Goal: Task Accomplishment & Management: Manage account settings

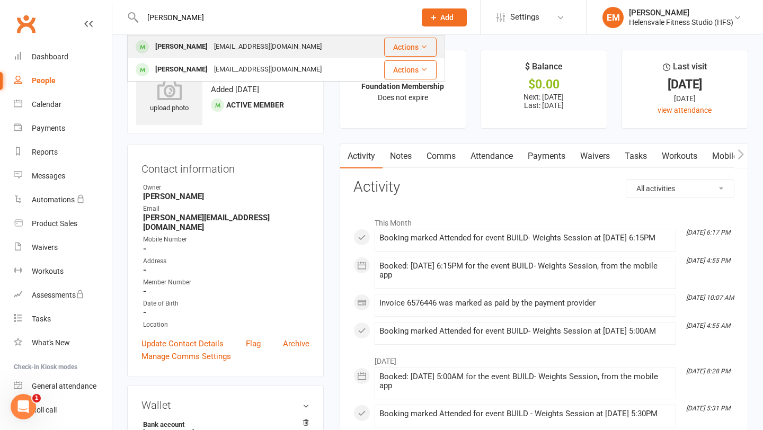
type input "[PERSON_NAME]"
click at [211, 52] on div "[EMAIL_ADDRESS][DOMAIN_NAME]" at bounding box center [268, 46] width 114 height 15
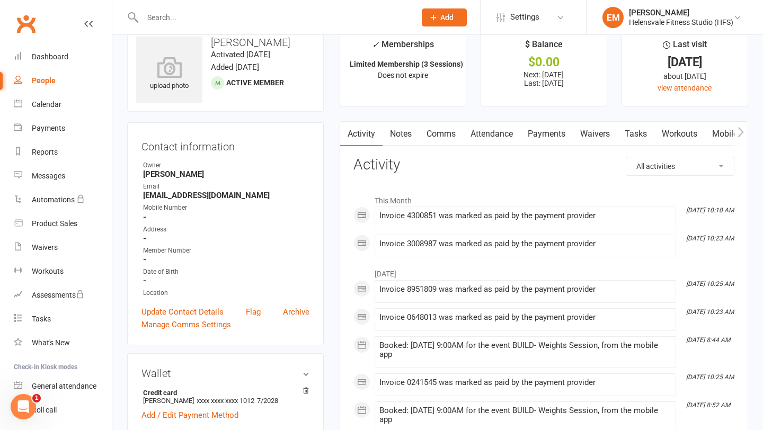
scroll to position [24, 0]
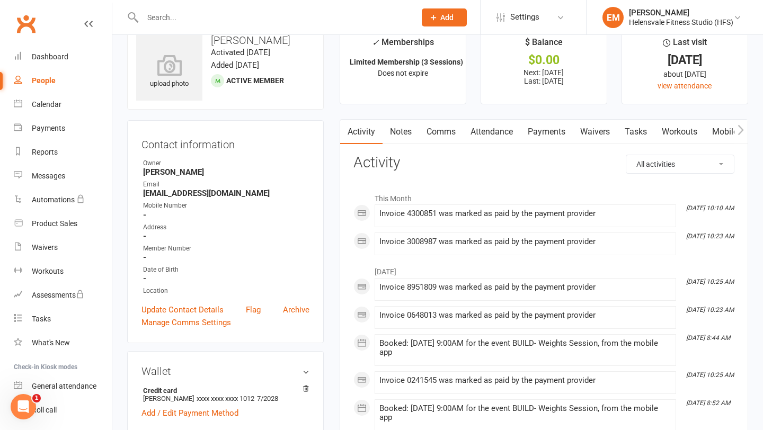
click at [549, 129] on link "Payments" at bounding box center [547, 132] width 52 height 24
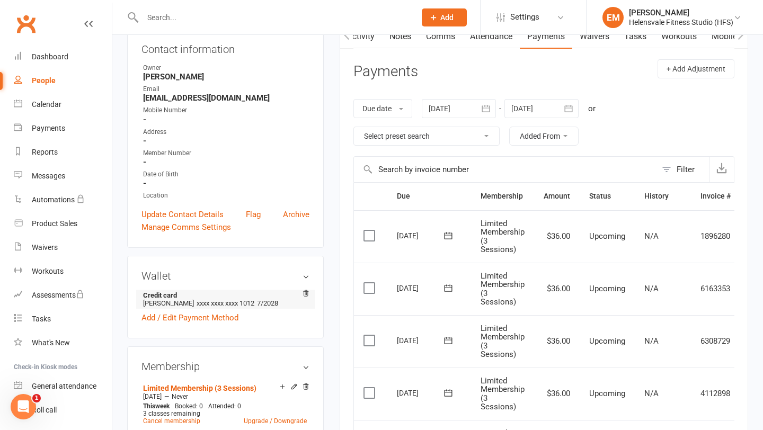
scroll to position [236, 0]
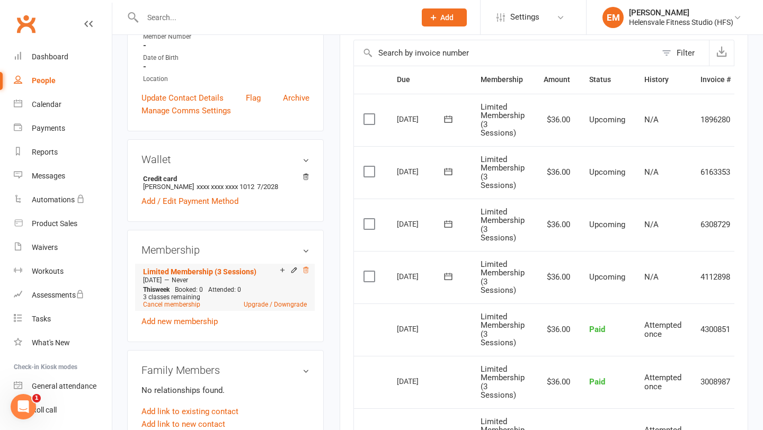
click at [307, 268] on icon at bounding box center [305, 270] width 5 height 6
click at [163, 302] on link "Cancel membership" at bounding box center [171, 304] width 57 height 7
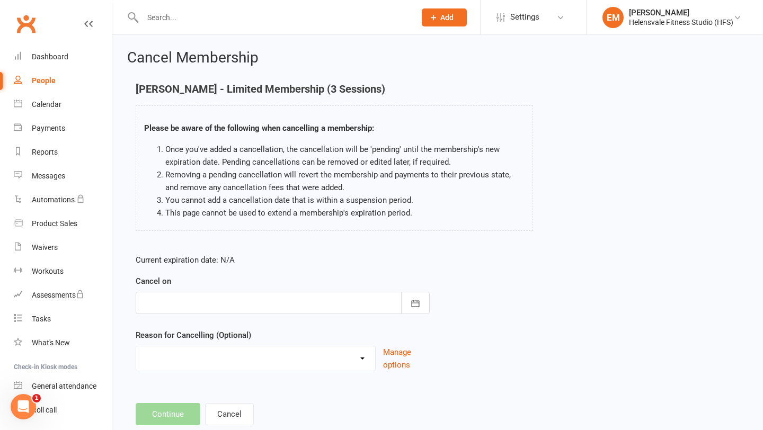
click at [218, 312] on div at bounding box center [283, 303] width 294 height 22
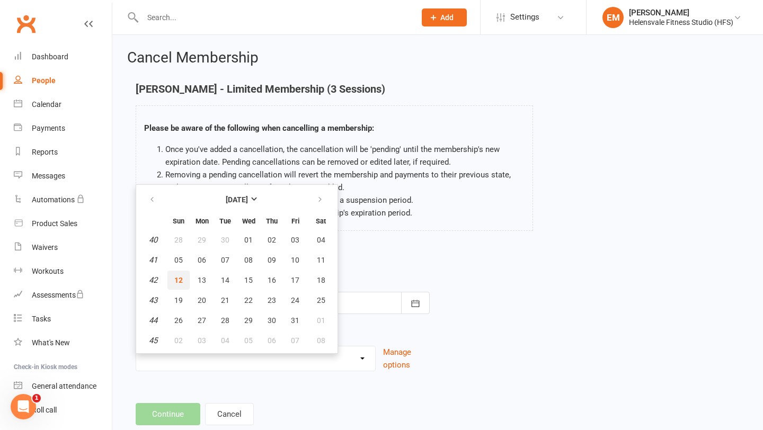
click at [177, 279] on span "12" at bounding box center [178, 280] width 8 height 8
type input "[DATE]"
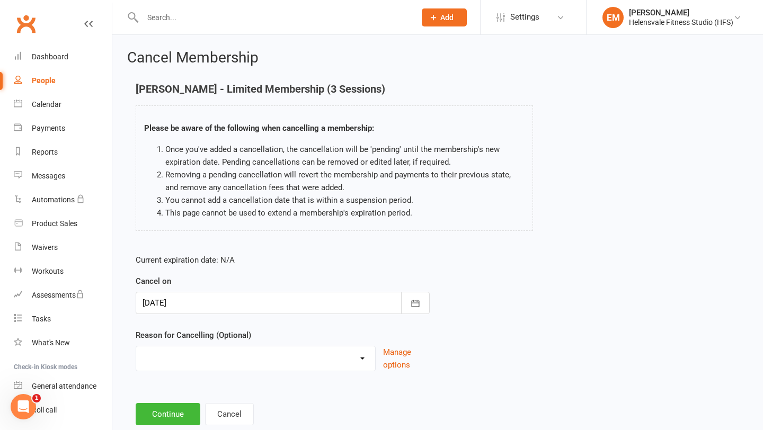
click at [176, 367] on select "Holiday Injury Other reason" at bounding box center [255, 357] width 239 height 21
click at [168, 419] on button "Continue" at bounding box center [168, 414] width 65 height 22
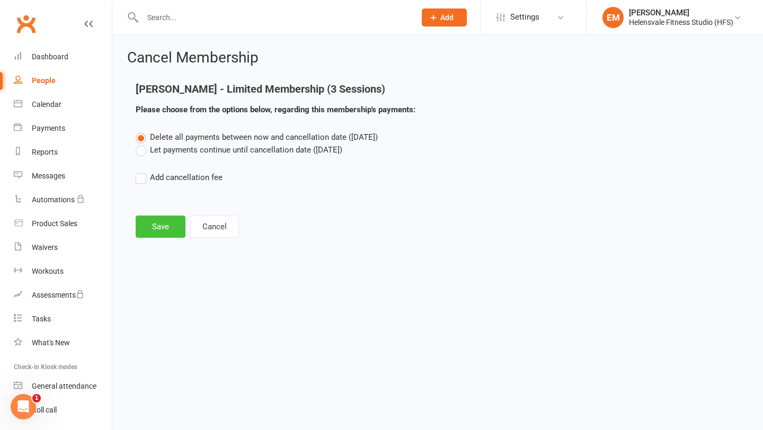
click at [153, 230] on button "Save" at bounding box center [161, 227] width 50 height 22
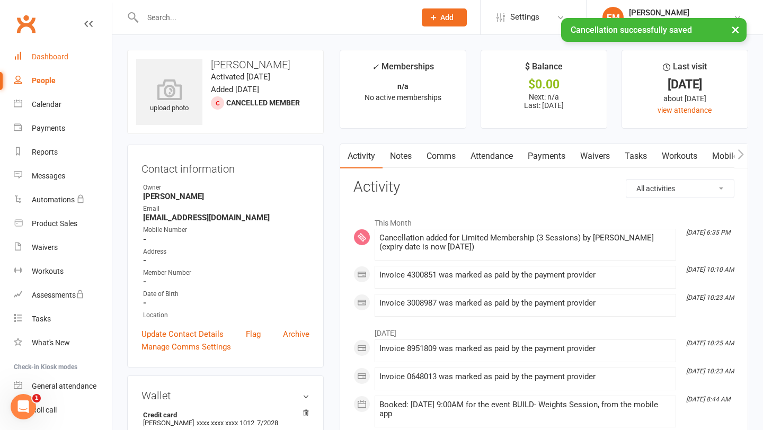
click at [58, 62] on link "Dashboard" at bounding box center [63, 57] width 98 height 24
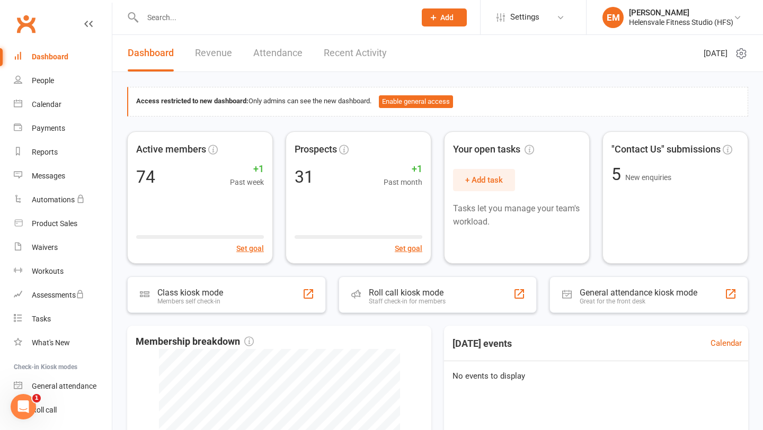
click at [223, 20] on input "text" at bounding box center [273, 17] width 269 height 15
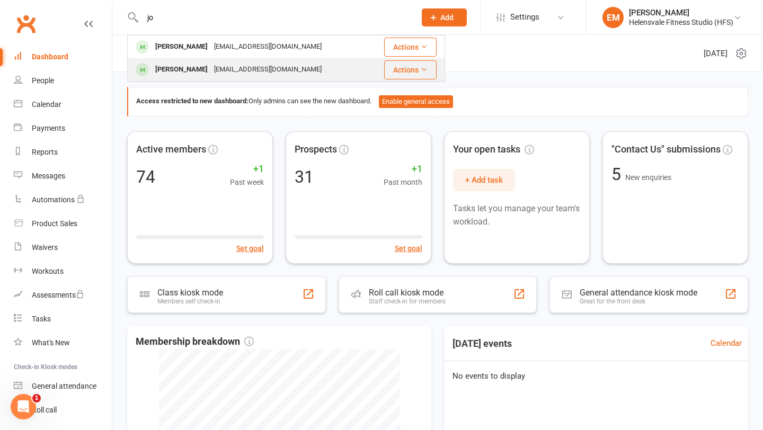
type input "jo"
click at [225, 63] on div "[EMAIL_ADDRESS][DOMAIN_NAME]" at bounding box center [268, 69] width 114 height 15
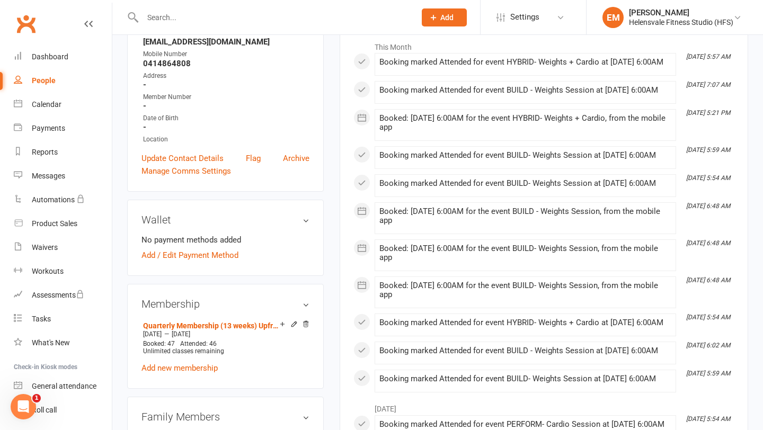
scroll to position [199, 0]
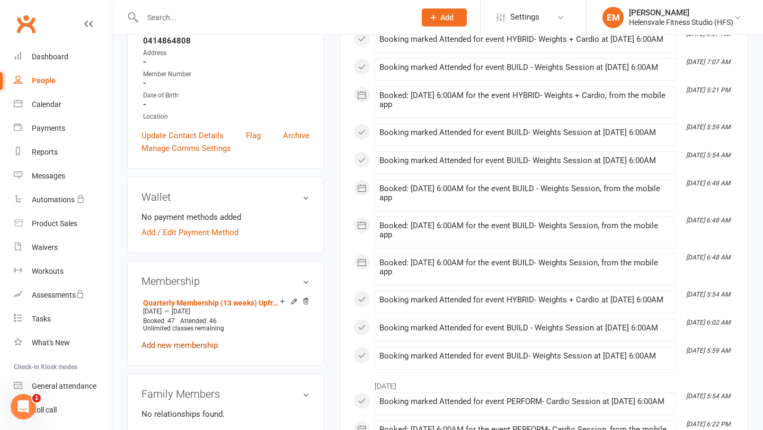
click at [184, 341] on link "Add new membership" at bounding box center [180, 346] width 76 height 10
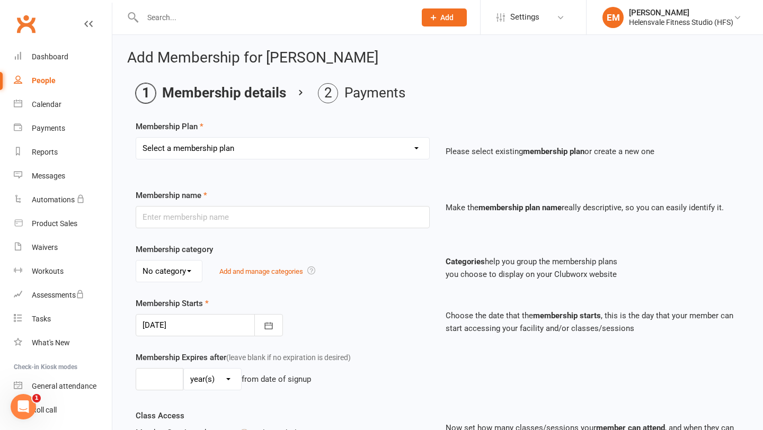
click at [234, 144] on select "Select a membership plan Create new Membership Plan Foundation Membership Casua…" at bounding box center [282, 148] width 293 height 21
select select "6"
click at [136, 138] on select "Select a membership plan Create new Membership Plan Foundation Membership Casua…" at bounding box center [282, 148] width 293 height 21
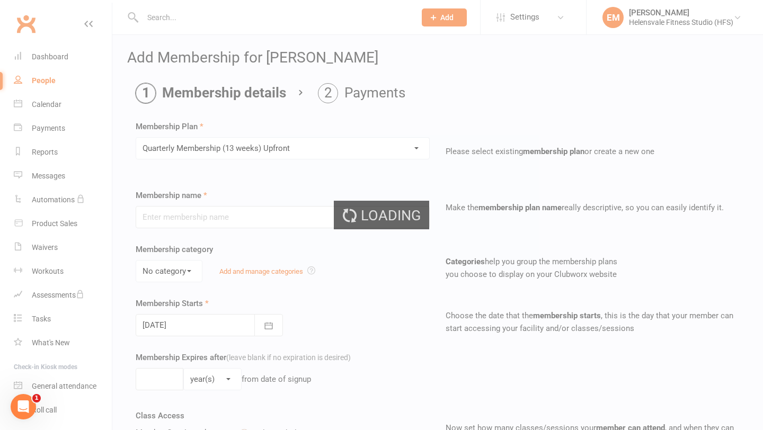
type input "Quarterly Membership (13 weeks) Upfront"
select select "0"
type input "13"
select select "1"
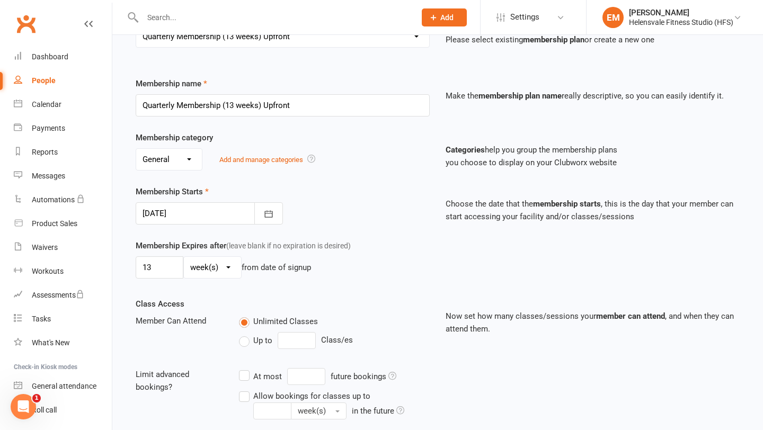
scroll to position [114, 0]
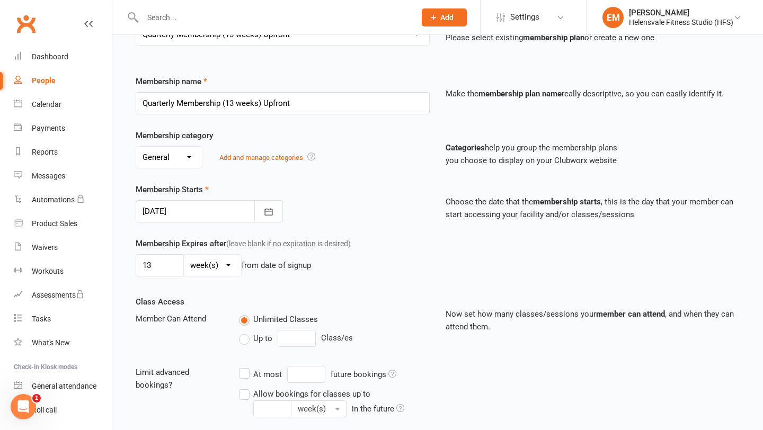
click at [211, 213] on div at bounding box center [209, 211] width 147 height 22
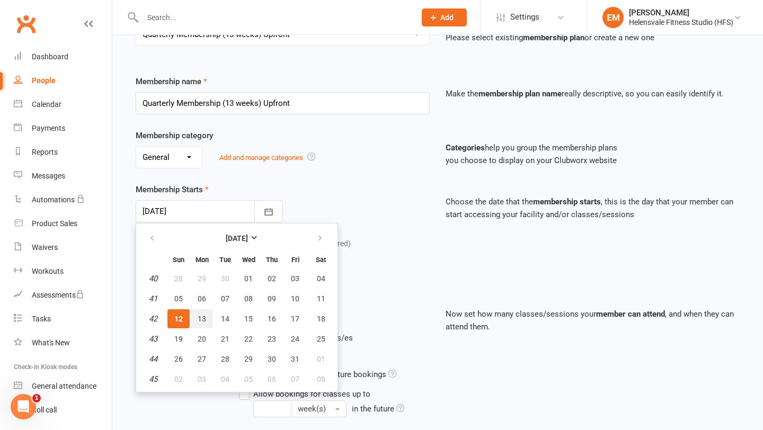
click at [204, 320] on span "13" at bounding box center [202, 319] width 8 height 8
type input "[DATE]"
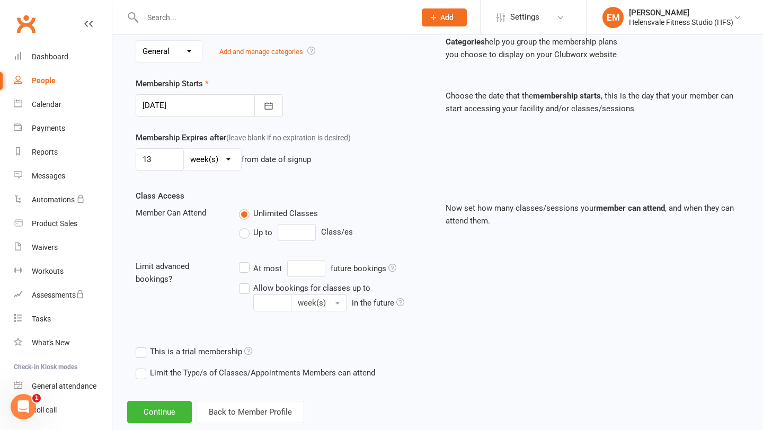
scroll to position [243, 0]
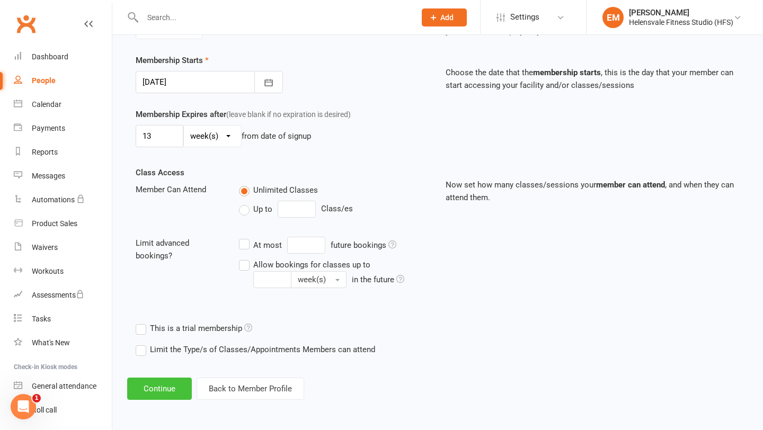
click at [162, 381] on button "Continue" at bounding box center [159, 389] width 65 height 22
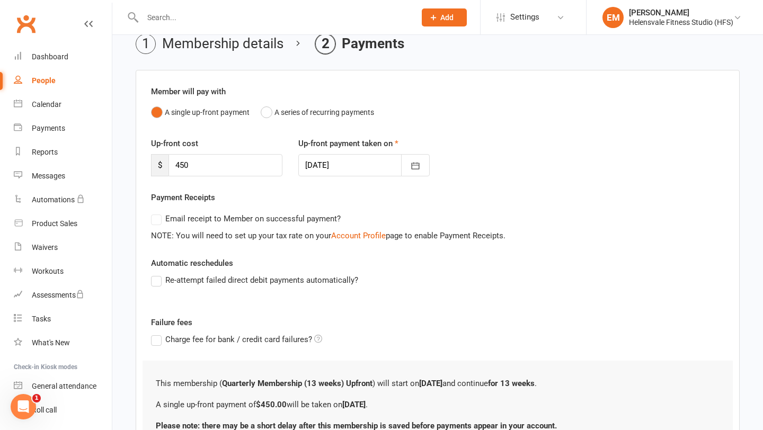
scroll to position [147, 0]
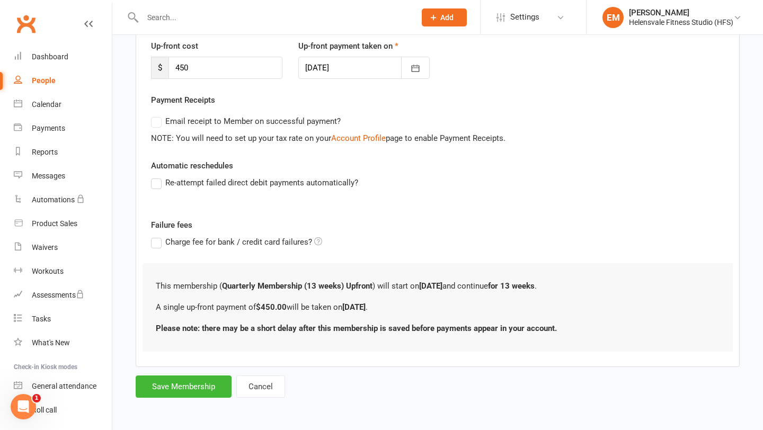
click at [329, 72] on div at bounding box center [363, 68] width 131 height 22
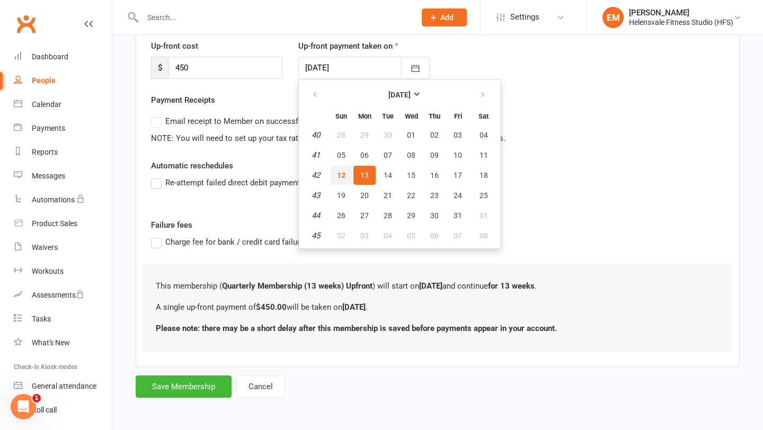
click at [346, 170] on button "12" at bounding box center [341, 175] width 22 height 19
type input "[DATE]"
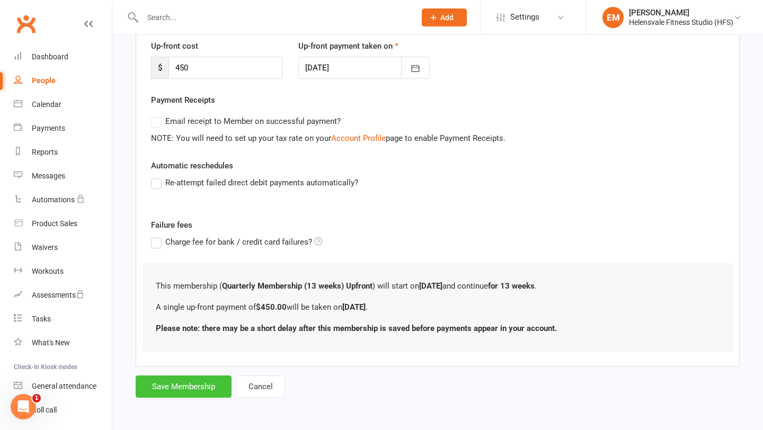
click at [167, 391] on button "Save Membership" at bounding box center [184, 387] width 96 height 22
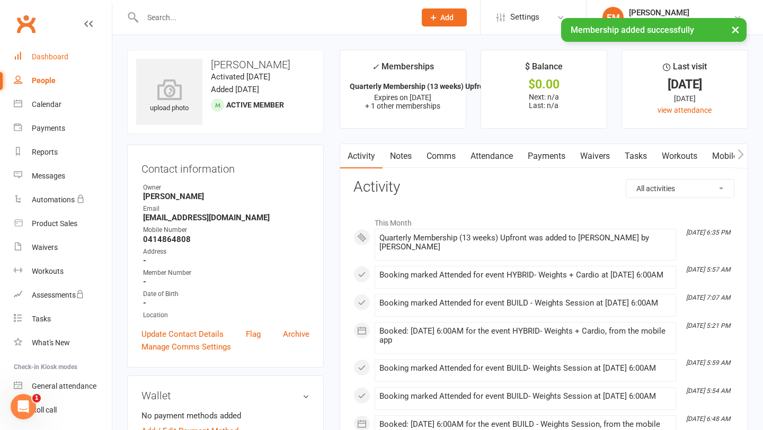
click at [49, 52] on div "Dashboard" at bounding box center [50, 56] width 37 height 8
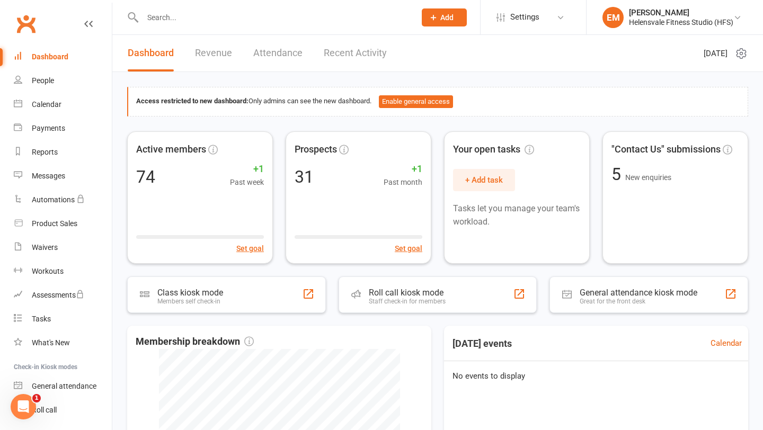
click at [39, 28] on div "Clubworx" at bounding box center [56, 30] width 112 height 39
click at [27, 29] on link "Clubworx" at bounding box center [26, 24] width 27 height 27
click at [142, 25] on div at bounding box center [267, 17] width 281 height 34
click at [161, 10] on input "text" at bounding box center [273, 17] width 269 height 15
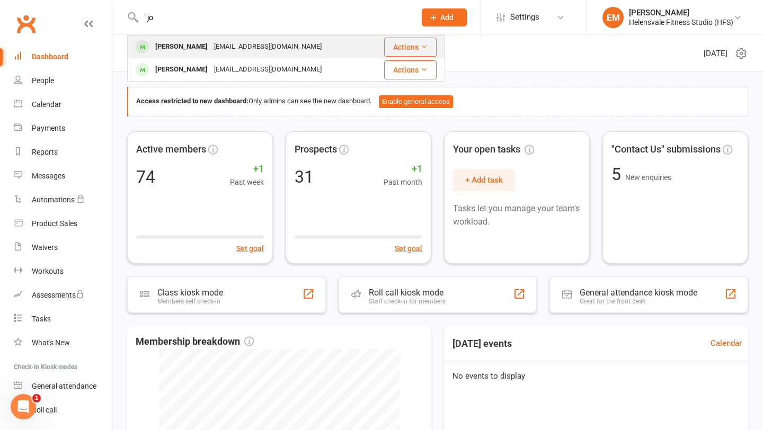
type input "jo"
click at [164, 48] on div "[PERSON_NAME]" at bounding box center [181, 46] width 59 height 15
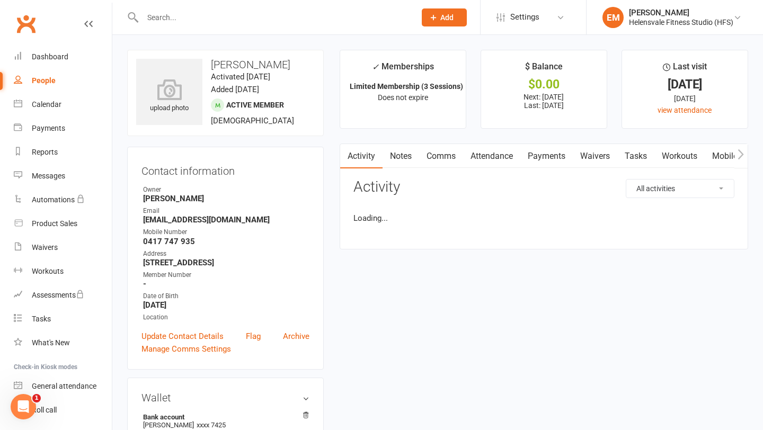
click at [182, 18] on input "text" at bounding box center [273, 17] width 269 height 15
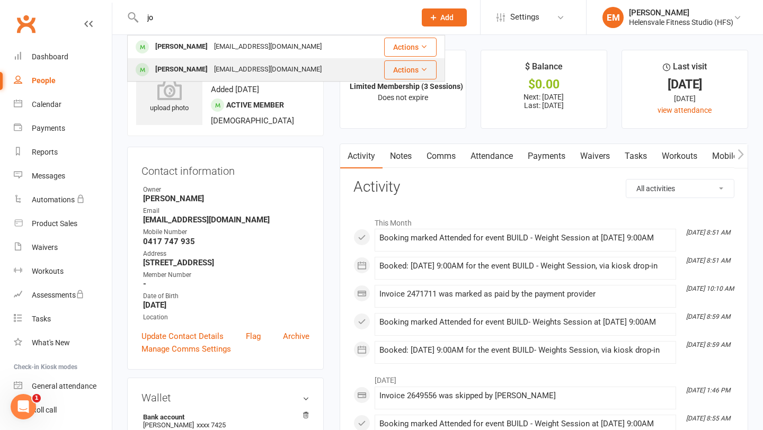
type input "jo"
click at [193, 66] on div "[PERSON_NAME]" at bounding box center [181, 69] width 59 height 15
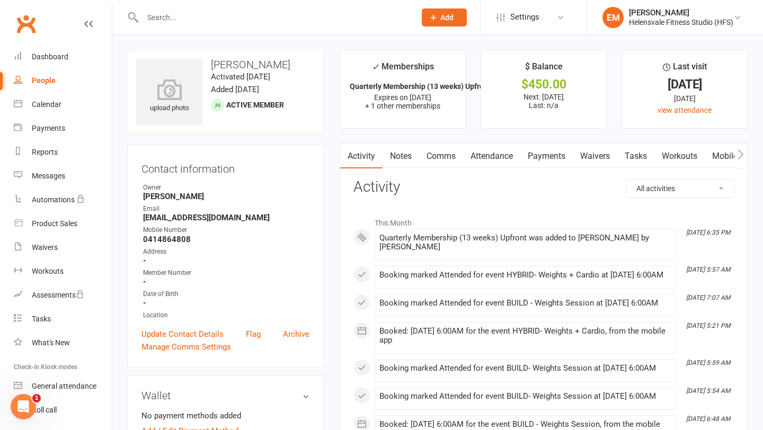
click at [562, 155] on link "Payments" at bounding box center [547, 156] width 52 height 24
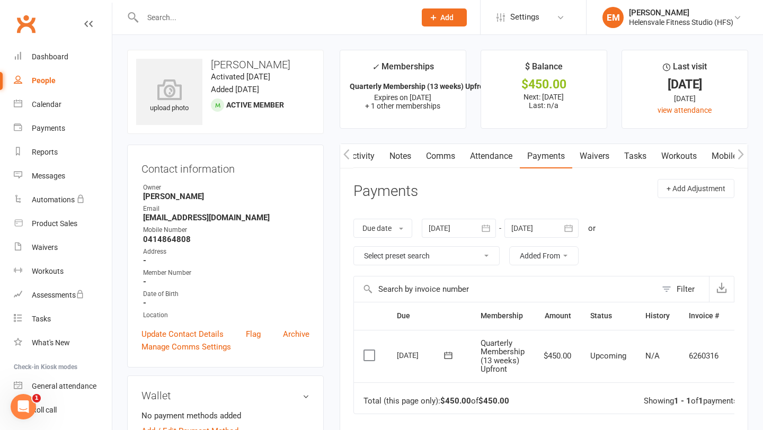
scroll to position [35, 0]
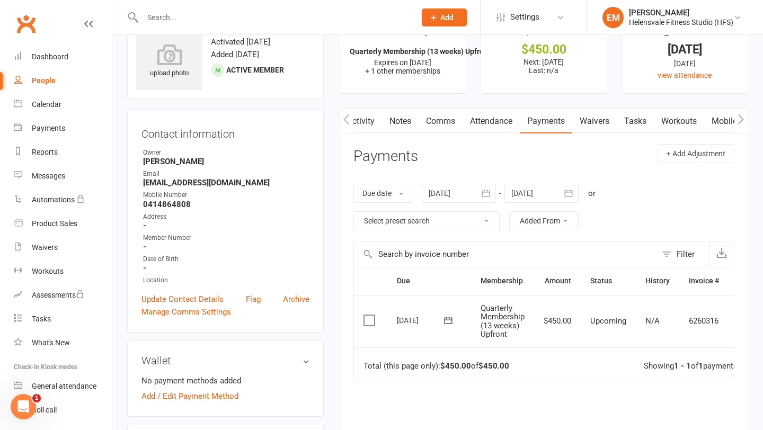
click at [369, 318] on label at bounding box center [371, 320] width 14 height 11
click at [369, 315] on input "checkbox" at bounding box center [367, 315] width 7 height 0
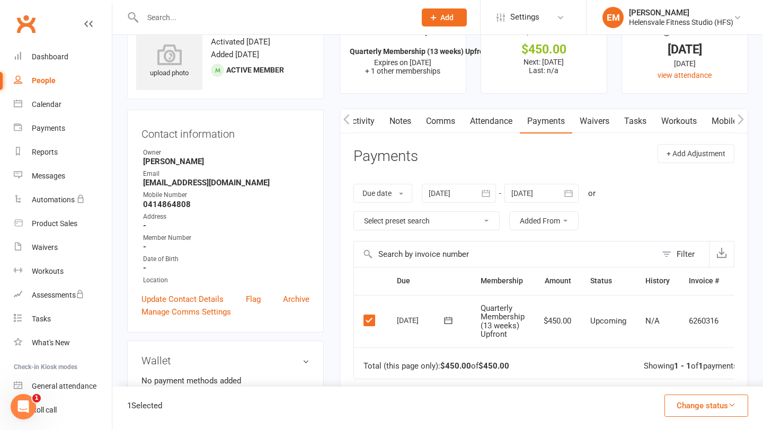
click at [712, 412] on button "Change status" at bounding box center [707, 406] width 84 height 22
click at [703, 337] on link "Paid (POS)" at bounding box center [695, 334] width 105 height 21
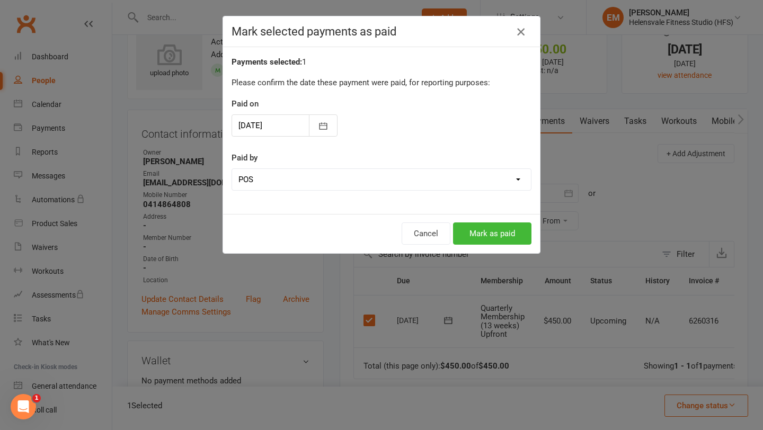
click at [521, 30] on icon "button" at bounding box center [521, 31] width 13 height 13
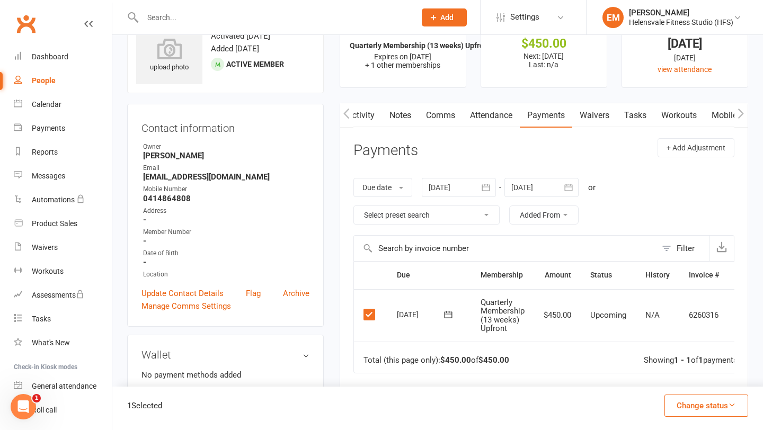
scroll to position [41, 0]
click at [720, 408] on button "Change status" at bounding box center [707, 406] width 84 height 22
click at [674, 373] on link "Skipped" at bounding box center [695, 377] width 105 height 21
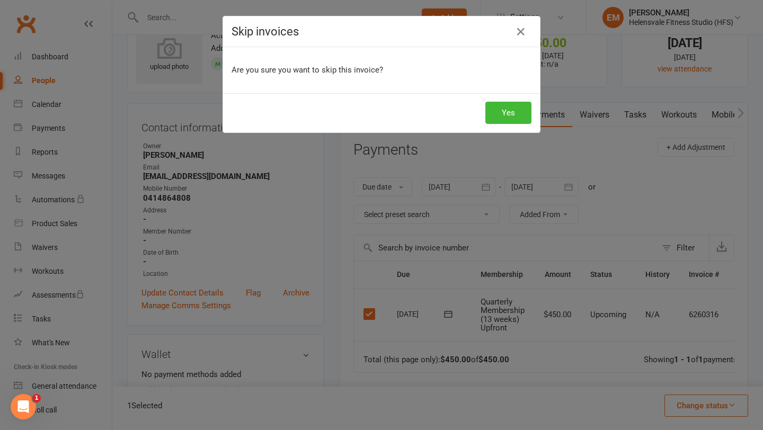
click at [532, 128] on div "Yes" at bounding box center [381, 112] width 317 height 39
click at [514, 111] on button "Yes" at bounding box center [509, 113] width 46 height 22
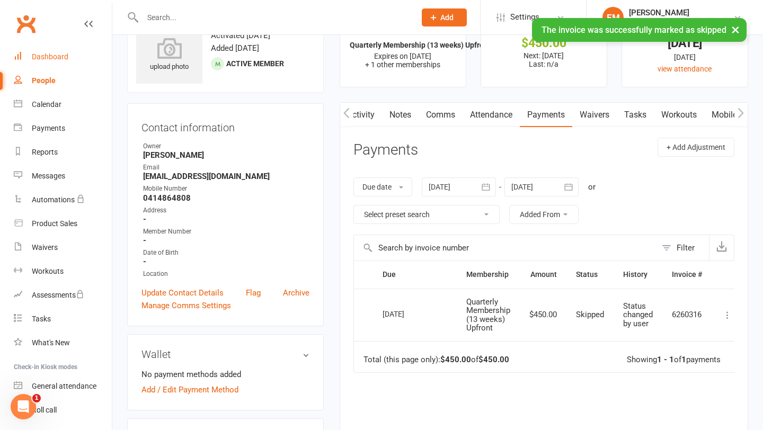
click at [42, 59] on div "Dashboard" at bounding box center [50, 56] width 37 height 8
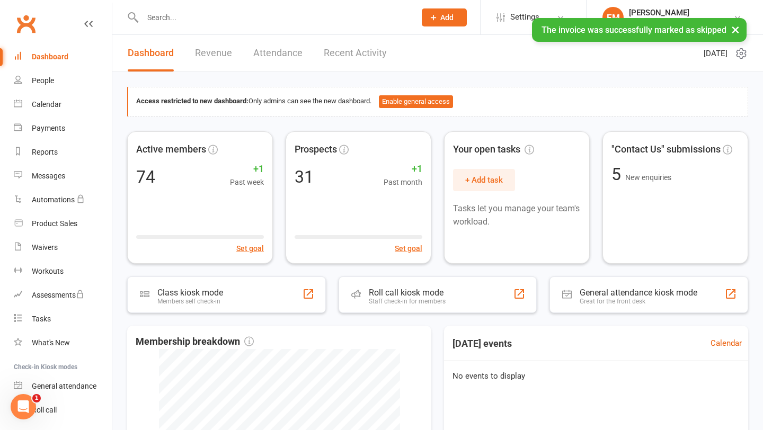
click at [201, 54] on link "Revenue" at bounding box center [213, 53] width 37 height 37
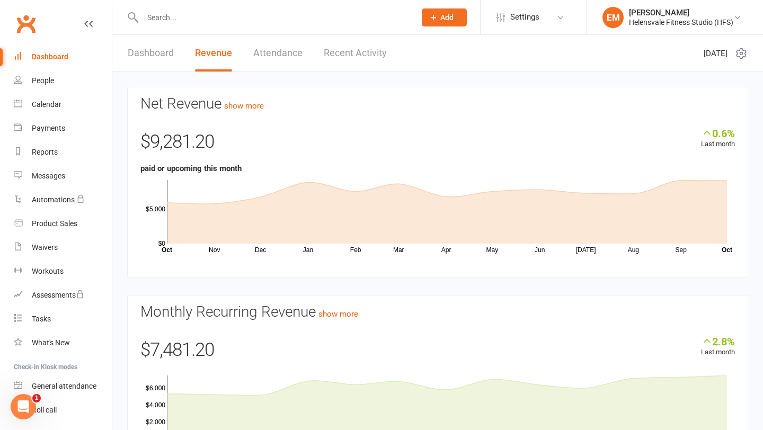
click at [146, 55] on link "Dashboard" at bounding box center [151, 53] width 46 height 37
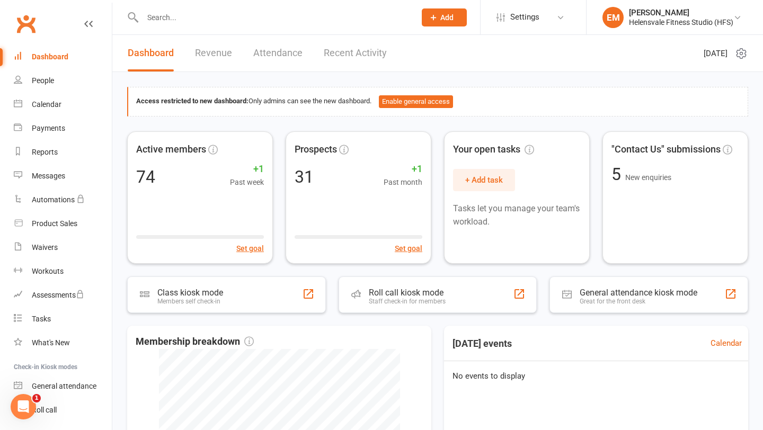
click at [26, 19] on link "Clubworx" at bounding box center [26, 24] width 27 height 27
click at [248, 13] on input "text" at bounding box center [273, 17] width 269 height 15
click at [39, 55] on div "Dashboard" at bounding box center [50, 56] width 37 height 8
click at [442, 23] on button "Add" at bounding box center [444, 17] width 45 height 18
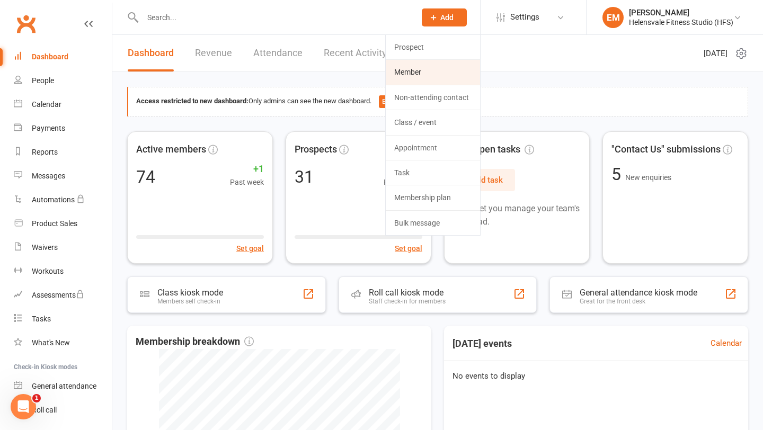
click at [408, 67] on link "Member" at bounding box center [433, 72] width 94 height 24
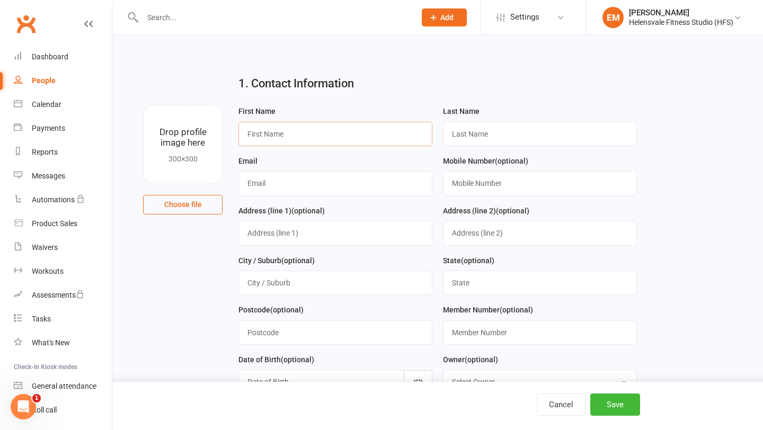
click at [295, 137] on input "text" at bounding box center [336, 134] width 194 height 24
click at [286, 192] on input "text" at bounding box center [336, 183] width 194 height 24
paste input "runvs@yahoo.com"
type input "runvs@yahoo.com"
click at [286, 141] on input "text" at bounding box center [336, 134] width 194 height 24
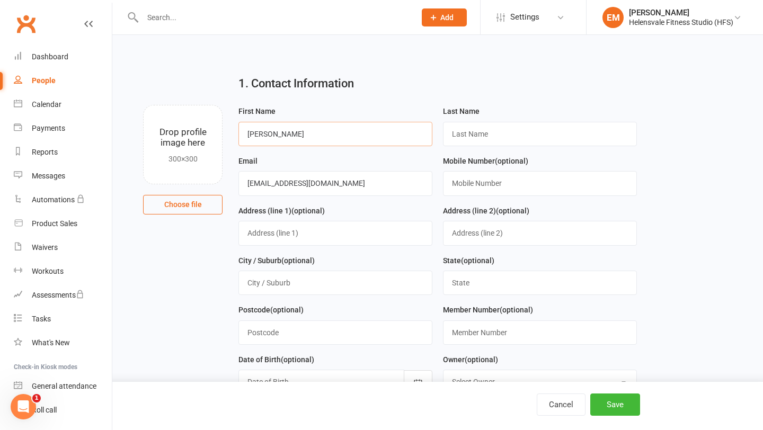
type input "Amanda"
click at [529, 130] on input "text" at bounding box center [540, 134] width 194 height 24
type input "Willis-Clark"
click at [496, 188] on input "text" at bounding box center [540, 183] width 194 height 24
paste input "+61411443210"
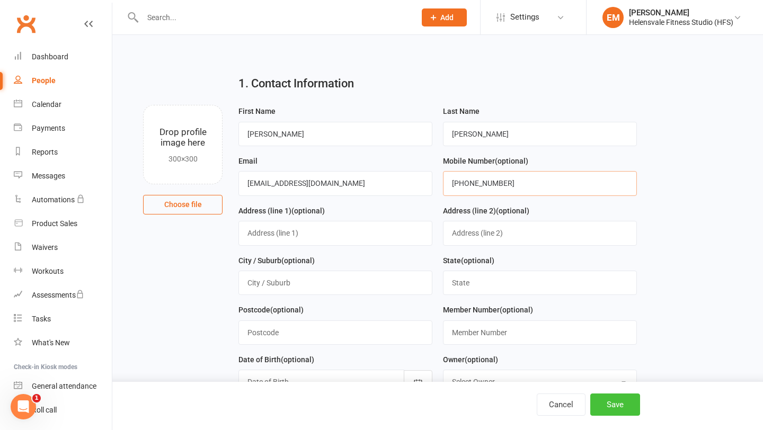
type input "+61411443210"
click at [617, 402] on button "Save" at bounding box center [616, 405] width 50 height 22
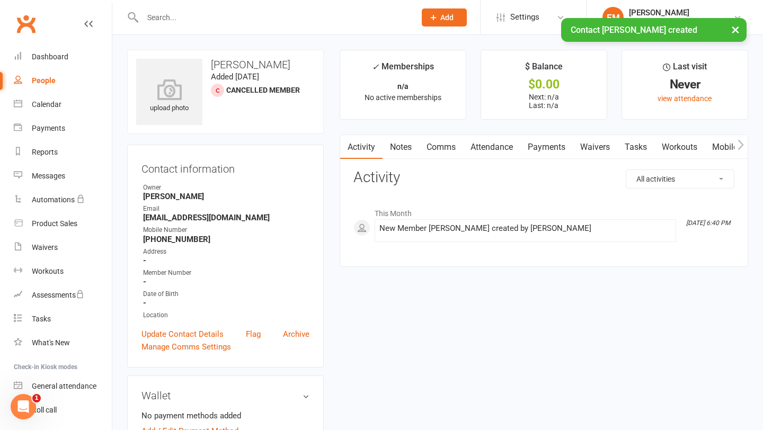
scroll to position [0, 17]
click at [706, 147] on link "Mobile App" at bounding box center [719, 147] width 57 height 24
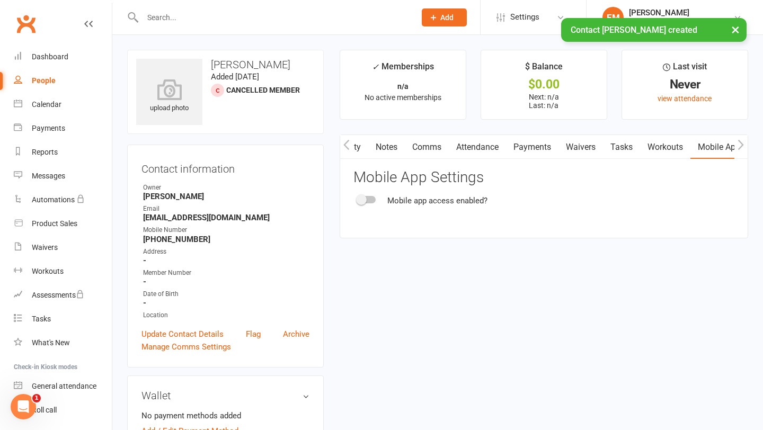
click at [375, 198] on div at bounding box center [367, 199] width 18 height 7
click at [358, 198] on input "checkbox" at bounding box center [358, 198] width 0 height 0
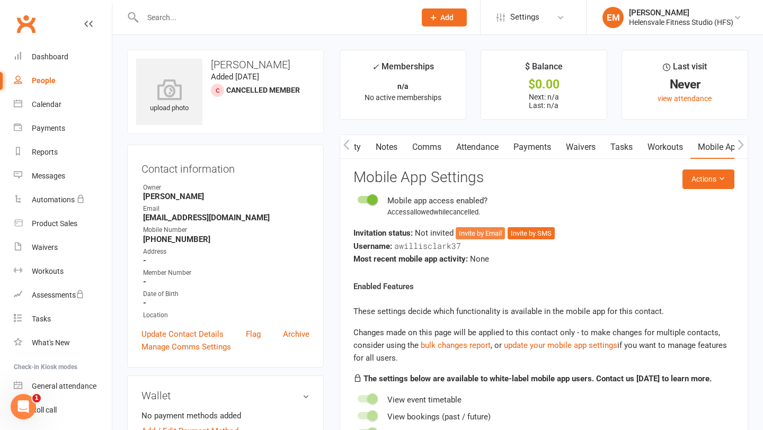
click at [480, 233] on button "Invite by Email" at bounding box center [480, 233] width 49 height 13
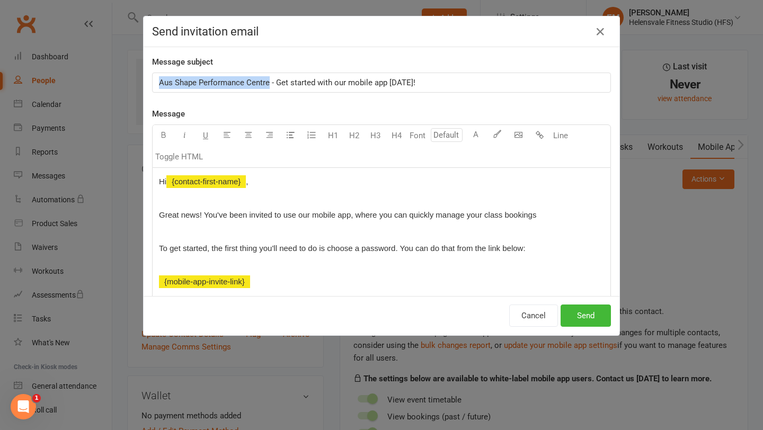
drag, startPoint x: 270, startPoint y: 83, endPoint x: 160, endPoint y: 80, distance: 110.8
click at [160, 80] on span "Aus Shape Performance Centre - Get started with our mobile app today!" at bounding box center [287, 83] width 257 height 10
click at [568, 315] on button "Send" at bounding box center [586, 316] width 50 height 22
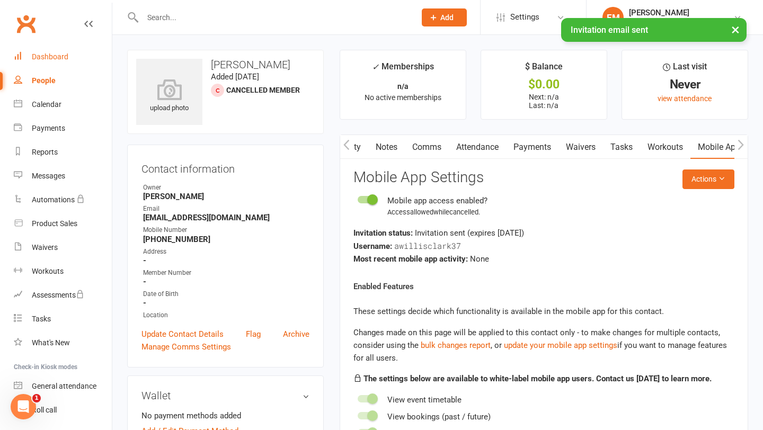
click at [63, 58] on div "Dashboard" at bounding box center [50, 56] width 37 height 8
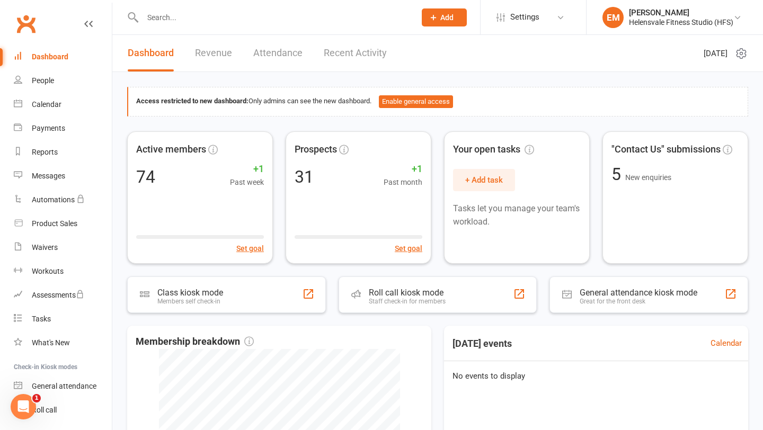
click at [209, 15] on input "text" at bounding box center [273, 17] width 269 height 15
type input "h"
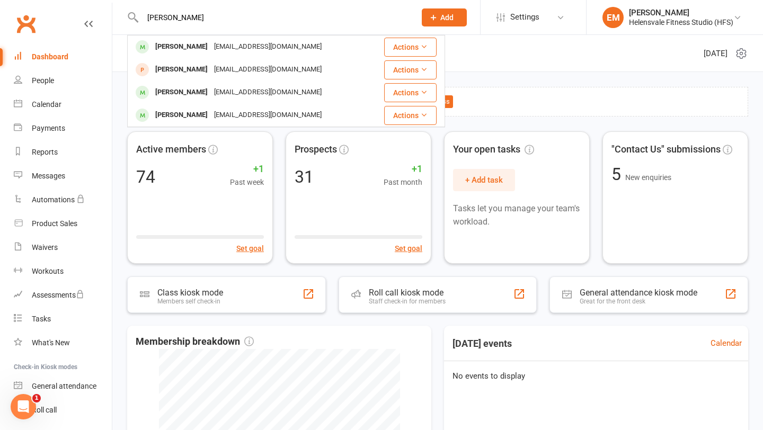
click at [292, 21] on input "joann" at bounding box center [273, 17] width 269 height 15
click at [284, 12] on input "joann" at bounding box center [273, 17] width 269 height 15
type input "\"
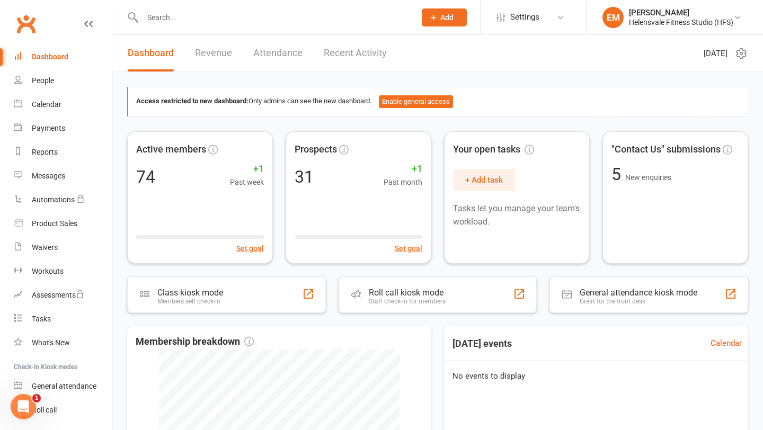
click at [527, 74] on div "Access restricted to new dashboard: Only admins can see the new dashboard. Enab…" at bounding box center [437, 389] width 651 height 635
